Goal: Task Accomplishment & Management: Manage account settings

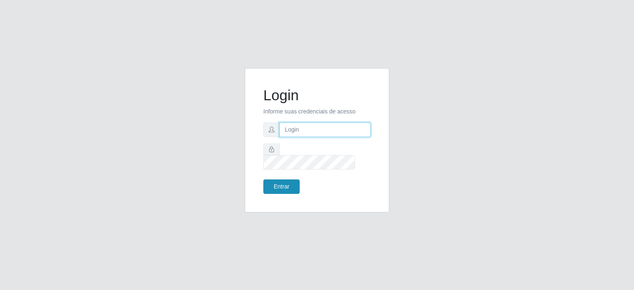
type input "[EMAIL_ADDRESS][DOMAIN_NAME]"
click at [273, 180] on button "Entrar" at bounding box center [281, 187] width 36 height 14
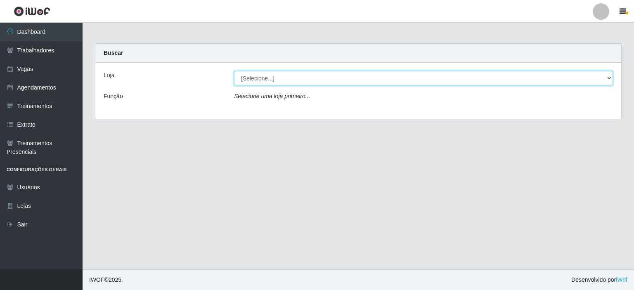
click at [261, 82] on select "[Selecione...] Rio Center - Lagoa Nova Rio Center - Natal Shopping" at bounding box center [423, 78] width 379 height 14
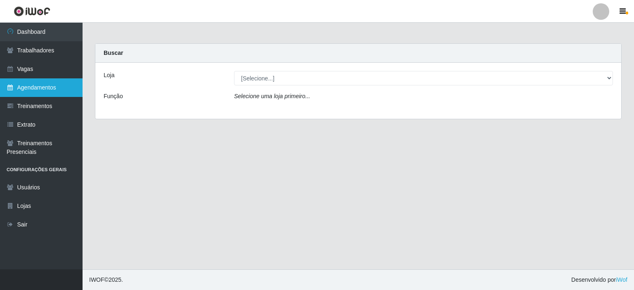
click at [36, 87] on link "Agendamentos" at bounding box center [41, 87] width 83 height 19
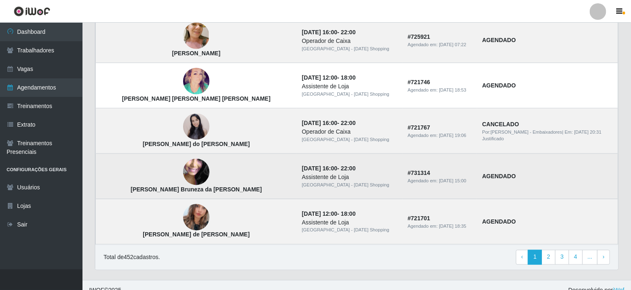
scroll to position [569, 0]
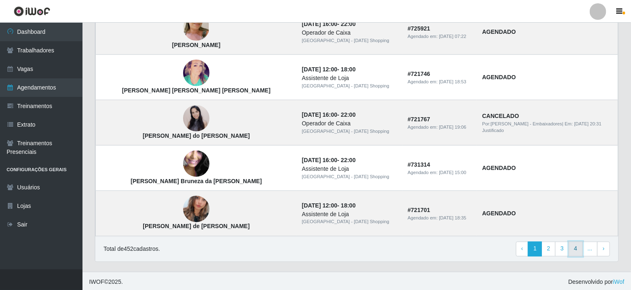
click at [579, 250] on link "4" at bounding box center [576, 249] width 14 height 15
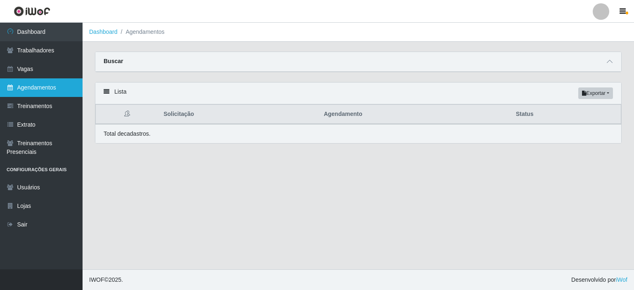
click at [36, 89] on link "Agendamentos" at bounding box center [41, 87] width 83 height 19
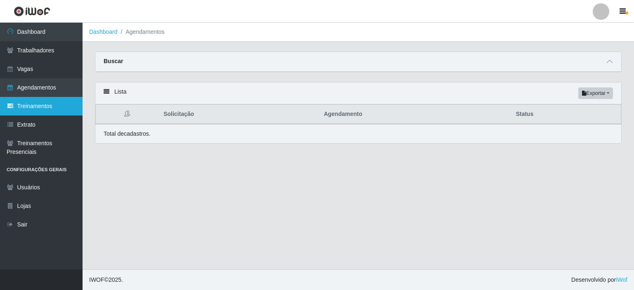
click at [45, 104] on link "Treinamentos" at bounding box center [41, 106] width 83 height 19
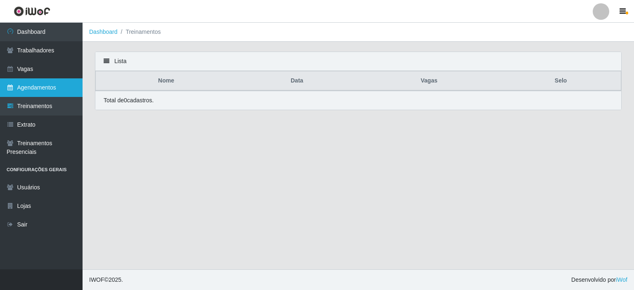
click at [52, 87] on link "Agendamentos" at bounding box center [41, 87] width 83 height 19
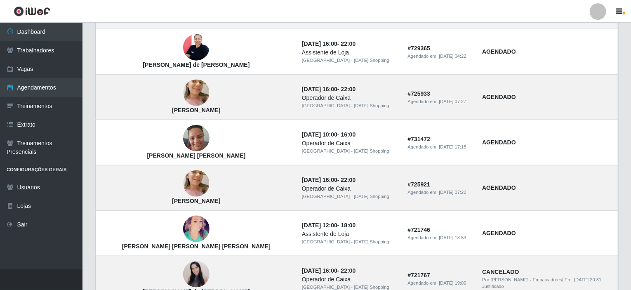
scroll to position [569, 0]
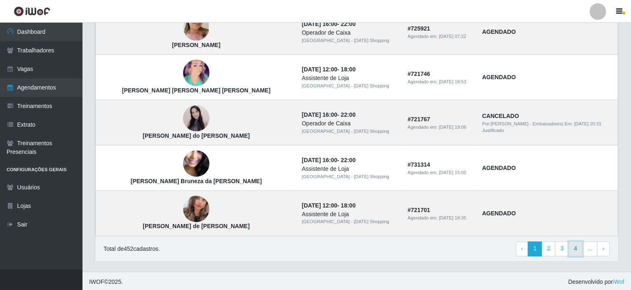
click at [573, 248] on link "4" at bounding box center [576, 249] width 14 height 15
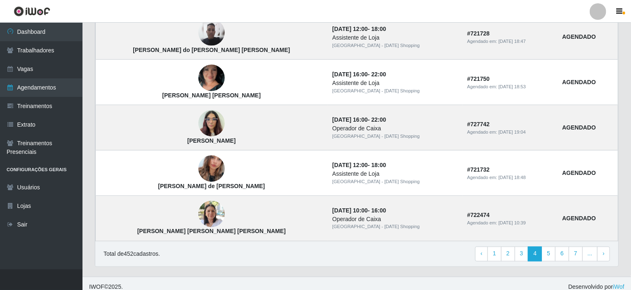
scroll to position [569, 0]
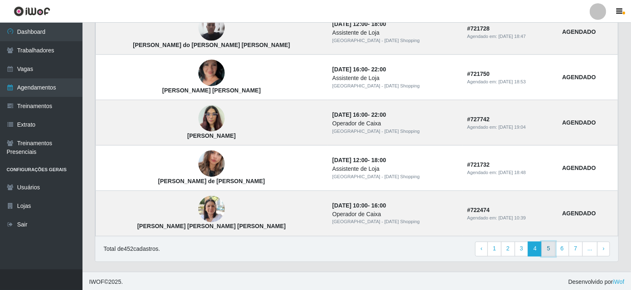
click at [548, 242] on link "5" at bounding box center [549, 249] width 14 height 15
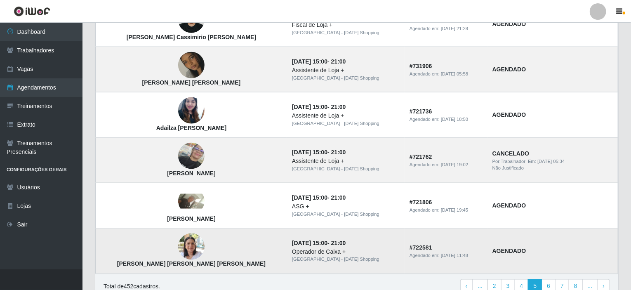
scroll to position [569, 0]
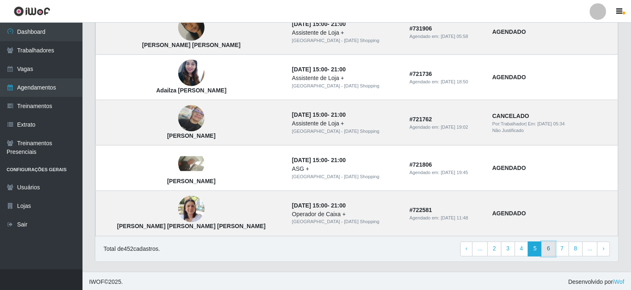
click at [554, 248] on link "6" at bounding box center [549, 249] width 14 height 15
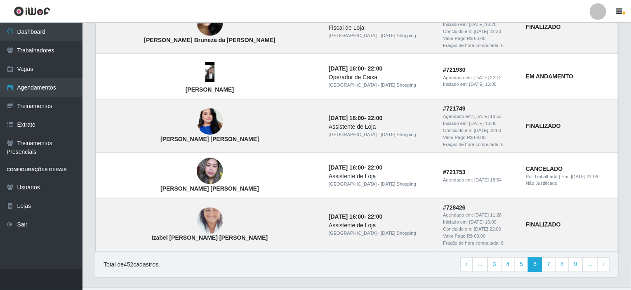
scroll to position [593, 0]
